Goal: Information Seeking & Learning: Learn about a topic

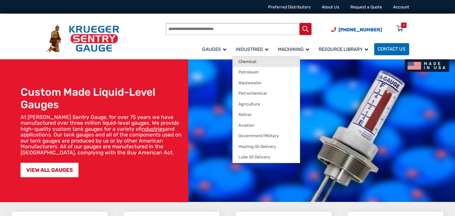
click at [244, 62] on span "Chemical" at bounding box center [248, 61] width 18 height 5
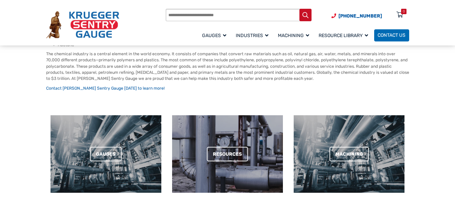
scroll to position [236, 0]
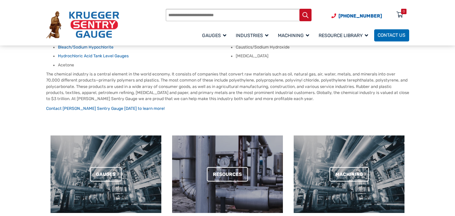
drag, startPoint x: 375, startPoint y: 64, endPoint x: 394, endPoint y: 69, distance: 20.0
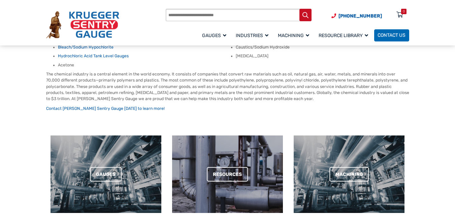
drag, startPoint x: 390, startPoint y: 137, endPoint x: 404, endPoint y: 131, distance: 15.1
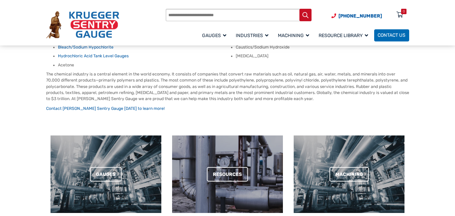
drag, startPoint x: 392, startPoint y: 136, endPoint x: 452, endPoint y: 148, distance: 60.6
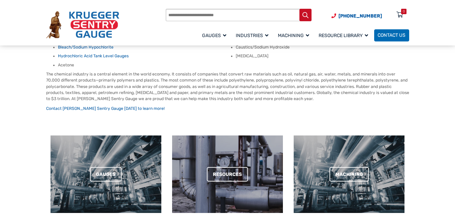
drag, startPoint x: 393, startPoint y: 181, endPoint x: 396, endPoint y: 182, distance: 3.4
